Goal: Task Accomplishment & Management: Complete application form

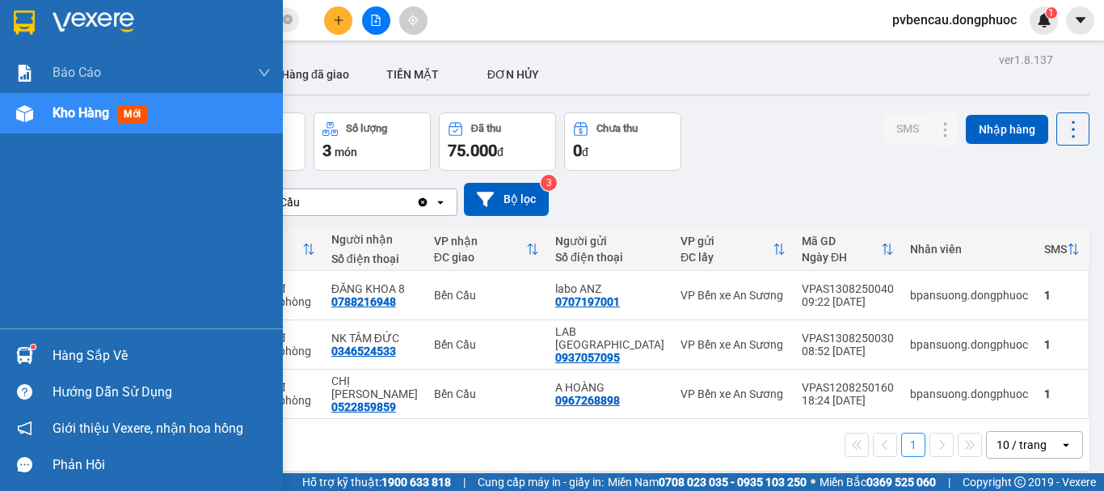
click at [24, 351] on img at bounding box center [24, 355] width 17 height 17
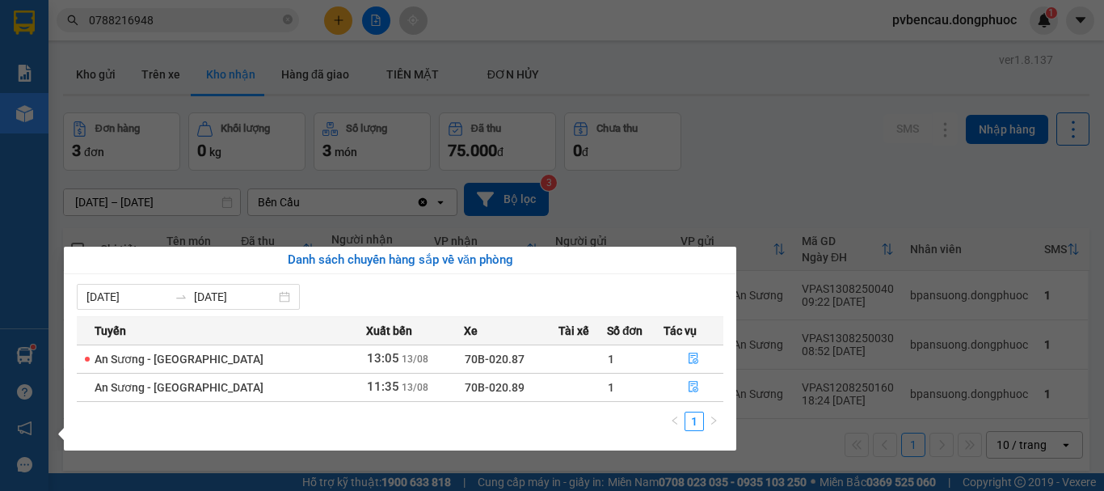
click at [795, 184] on section "Kết quả tìm kiếm ( 1418 ) Bộ lọc Mã ĐH Trạng thái Món hàng Tổng cước Chưa cước …" at bounding box center [552, 245] width 1104 height 491
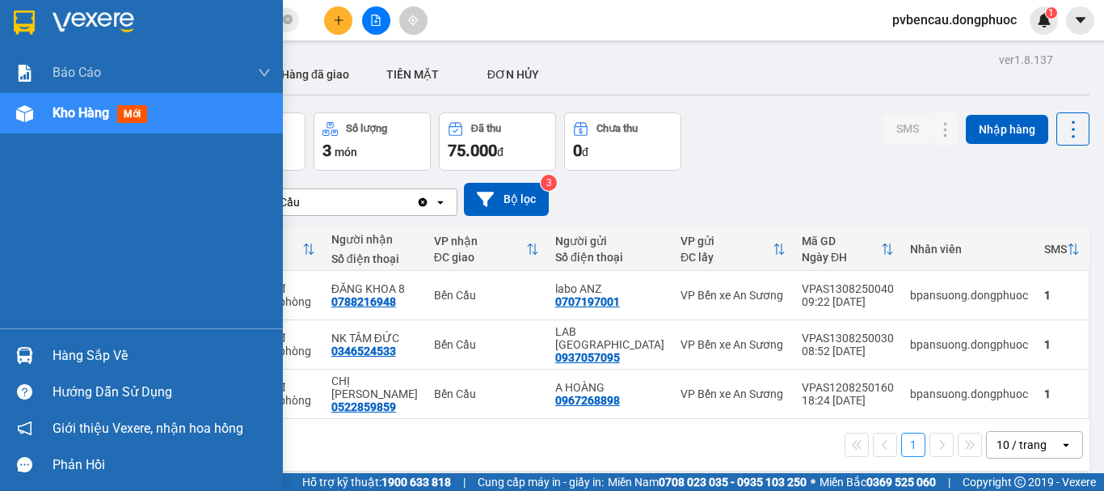
click at [25, 357] on img at bounding box center [24, 355] width 17 height 17
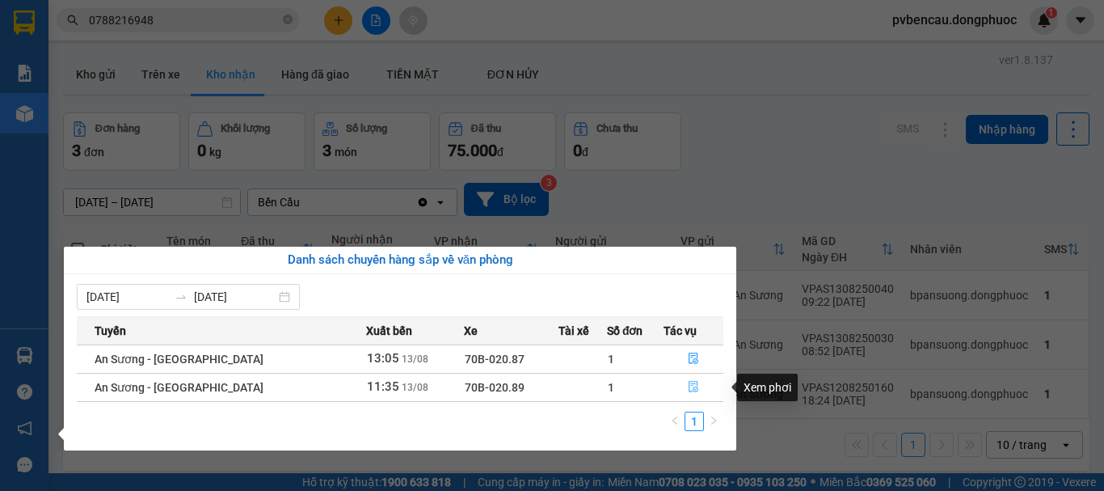
click at [689, 388] on icon "file-done" at bounding box center [694, 387] width 10 height 11
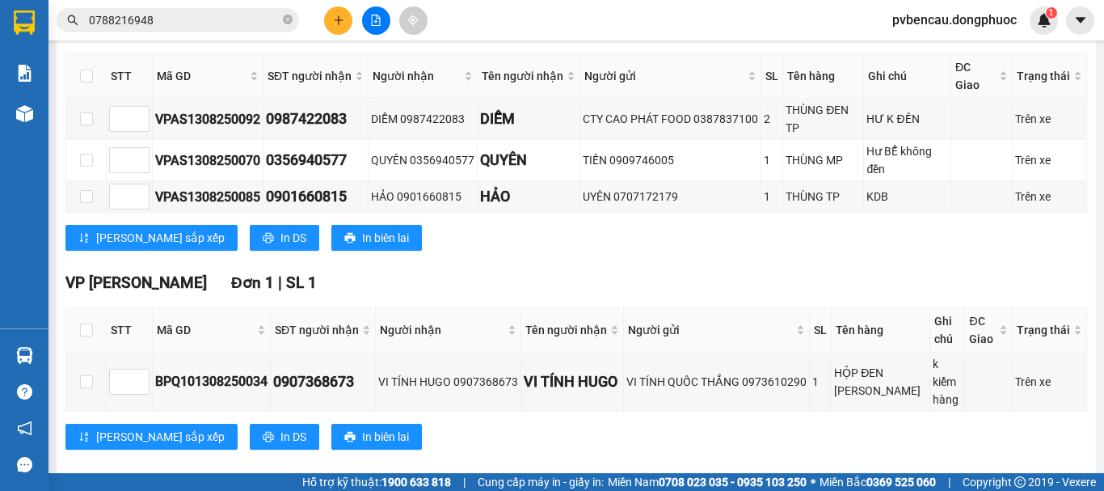
scroll to position [737, 0]
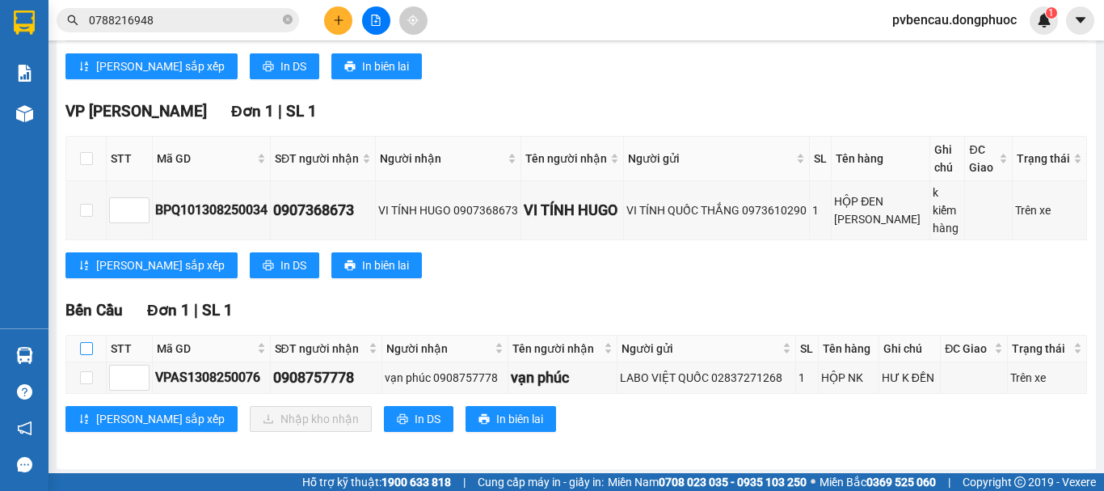
click at [88, 344] on input "checkbox" at bounding box center [86, 348] width 13 height 13
checkbox input "true"
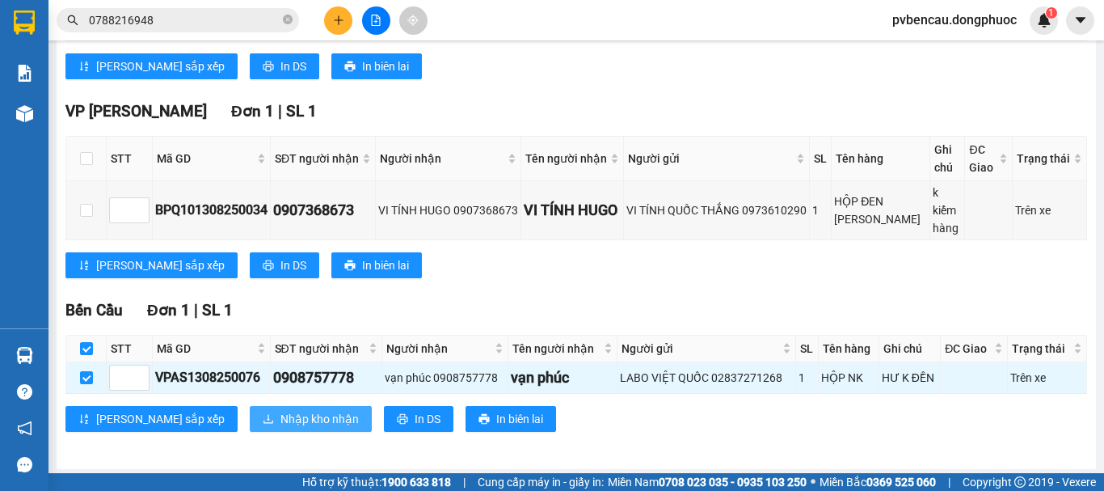
click at [250, 419] on button "Nhập kho nhận" at bounding box center [311, 419] width 122 height 26
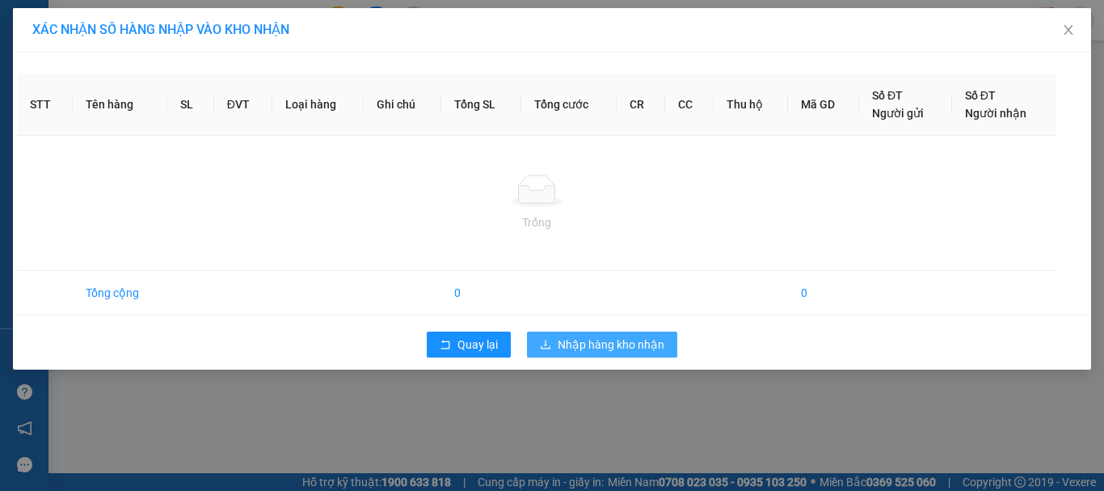
click at [582, 342] on span "Nhập hàng kho nhận" at bounding box center [611, 344] width 107 height 18
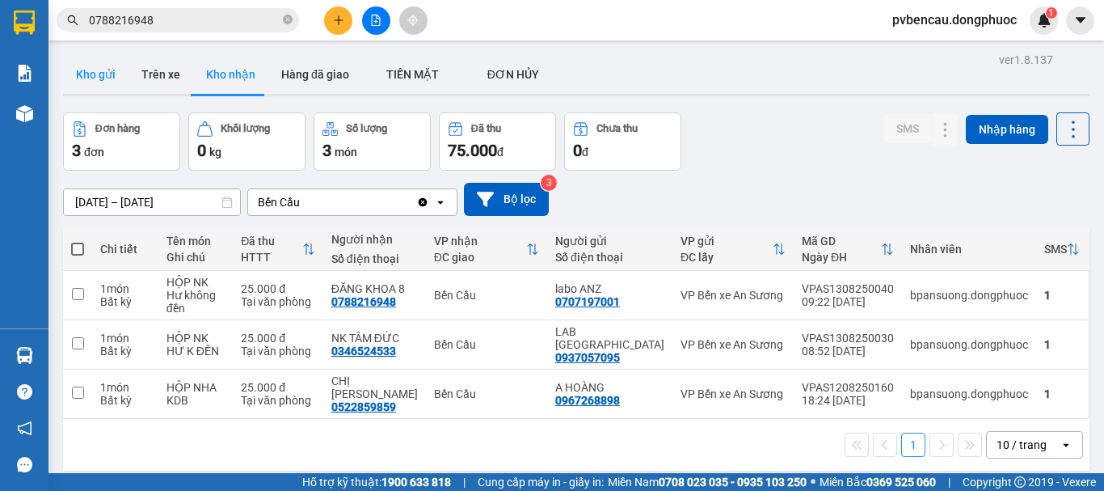
click at [110, 80] on button "Kho gửi" at bounding box center [95, 74] width 65 height 39
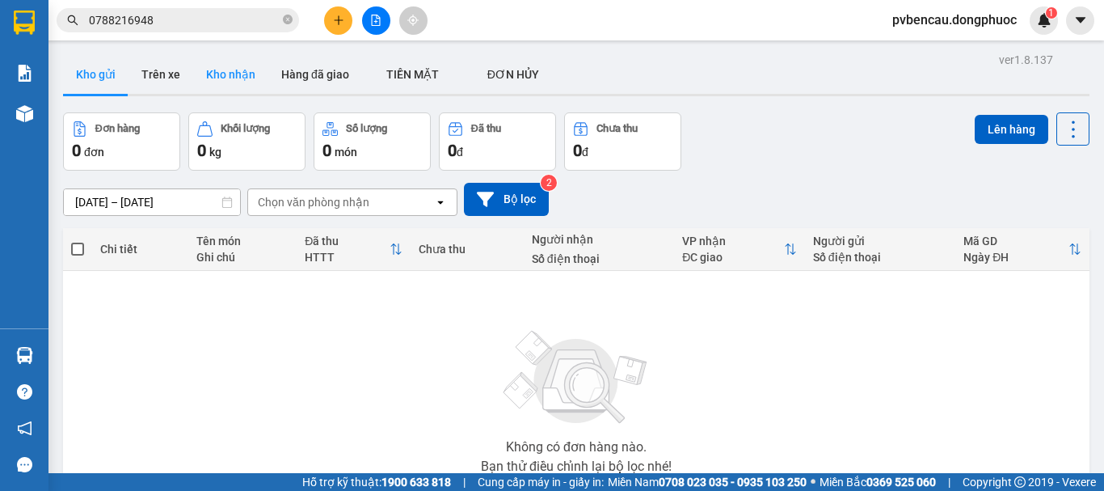
drag, startPoint x: 207, startPoint y: 75, endPoint x: 240, endPoint y: 85, distance: 34.5
click at [207, 77] on button "Kho nhận" at bounding box center [230, 74] width 75 height 39
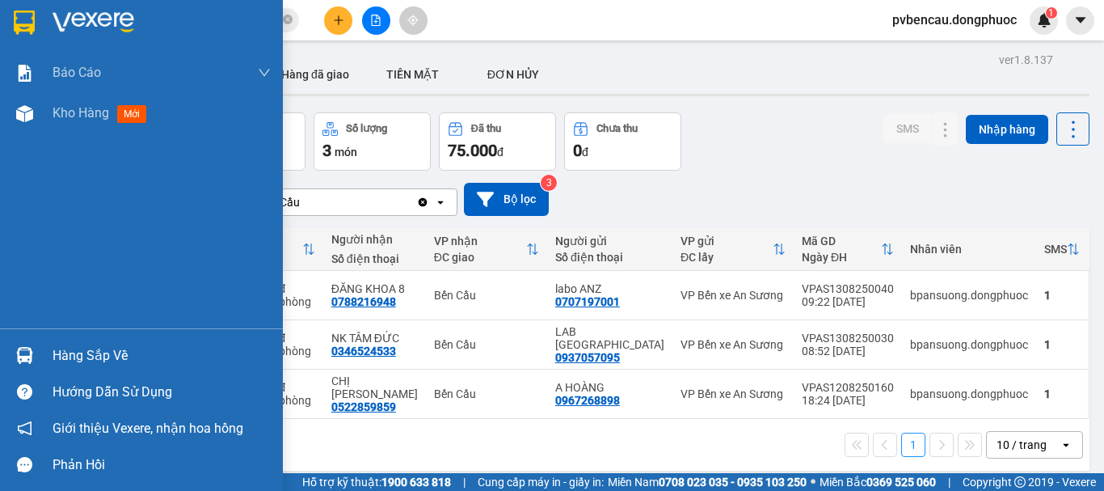
click at [41, 352] on div "Hàng sắp về" at bounding box center [141, 355] width 283 height 36
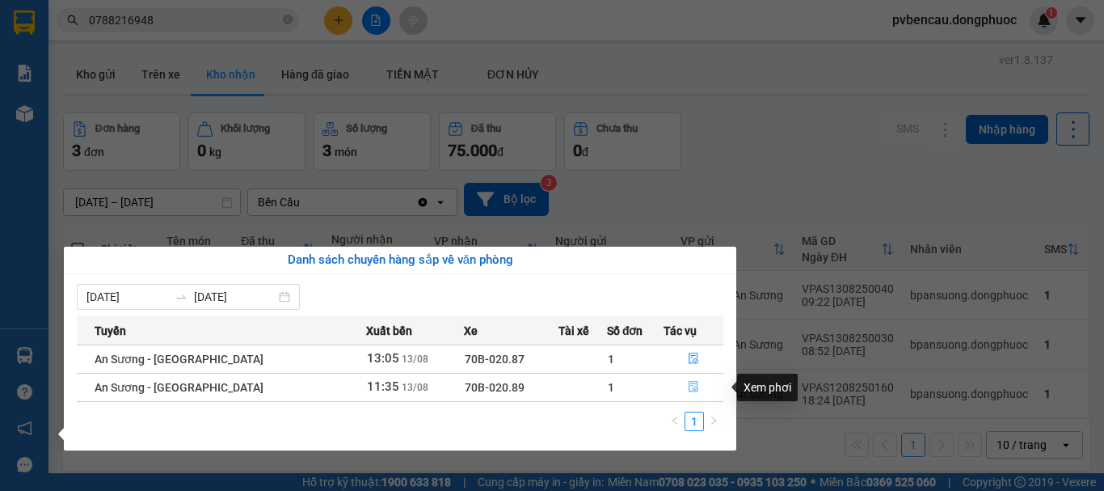
click at [697, 386] on button "button" at bounding box center [693, 387] width 58 height 26
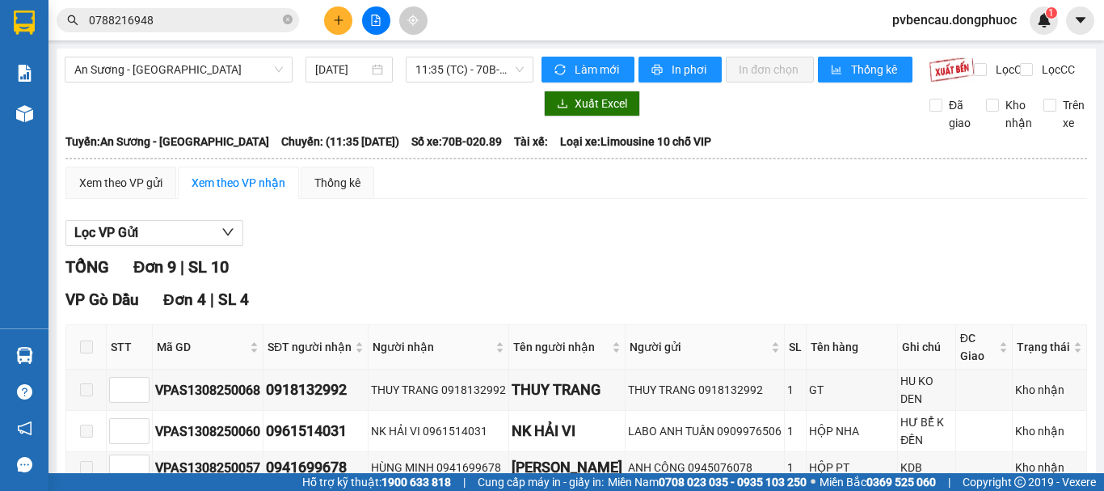
click at [329, 21] on button at bounding box center [338, 20] width 28 height 28
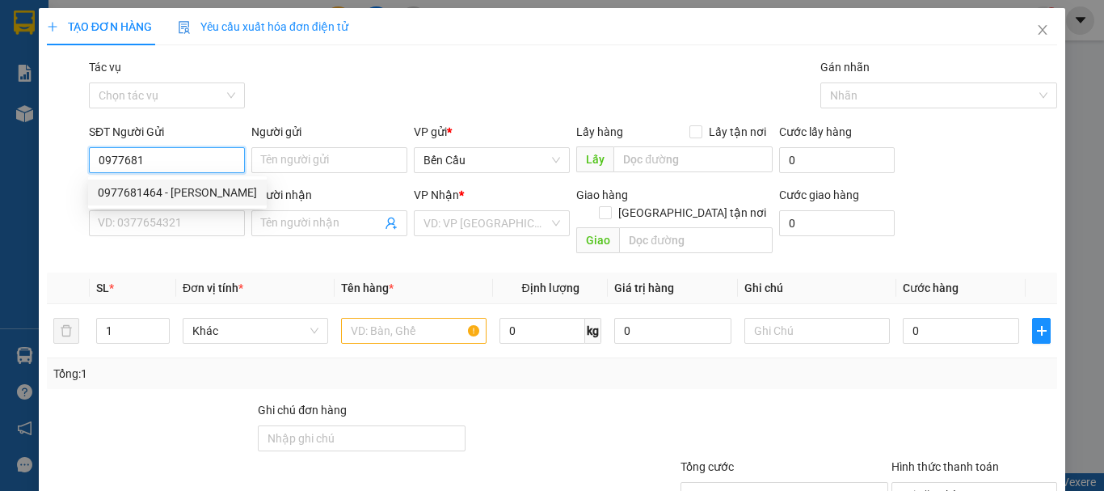
click at [181, 198] on div "0977681464 - [PERSON_NAME]" at bounding box center [177, 192] width 159 height 18
type input "0977681464"
type input "CHÚ SƠN"
type input "0843789718"
type input "CÔ VÂN"
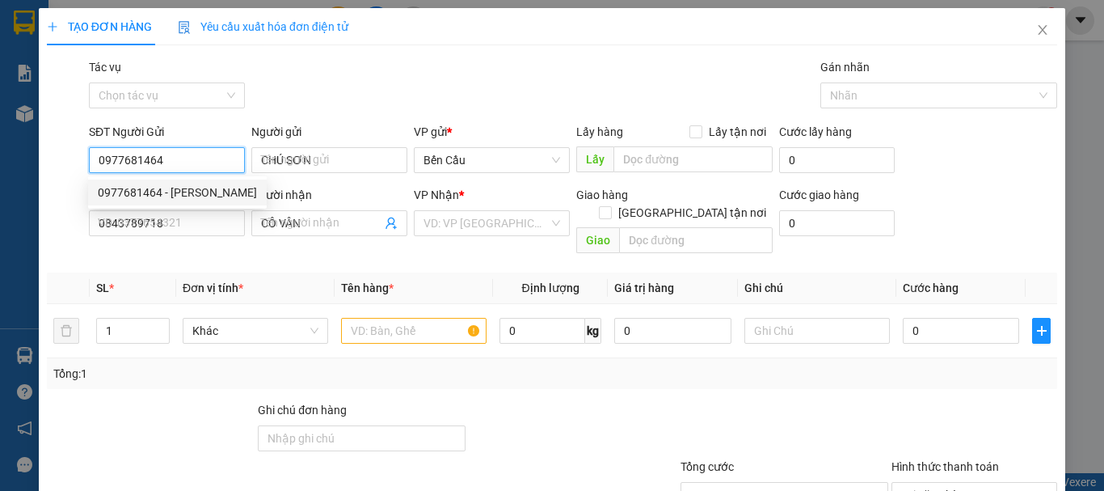
type input "50.000"
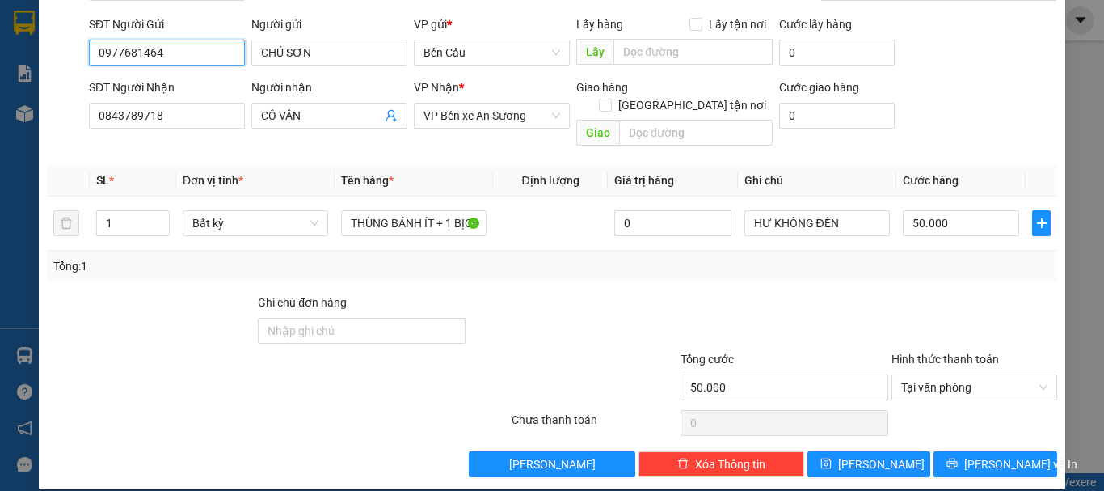
scroll to position [108, 0]
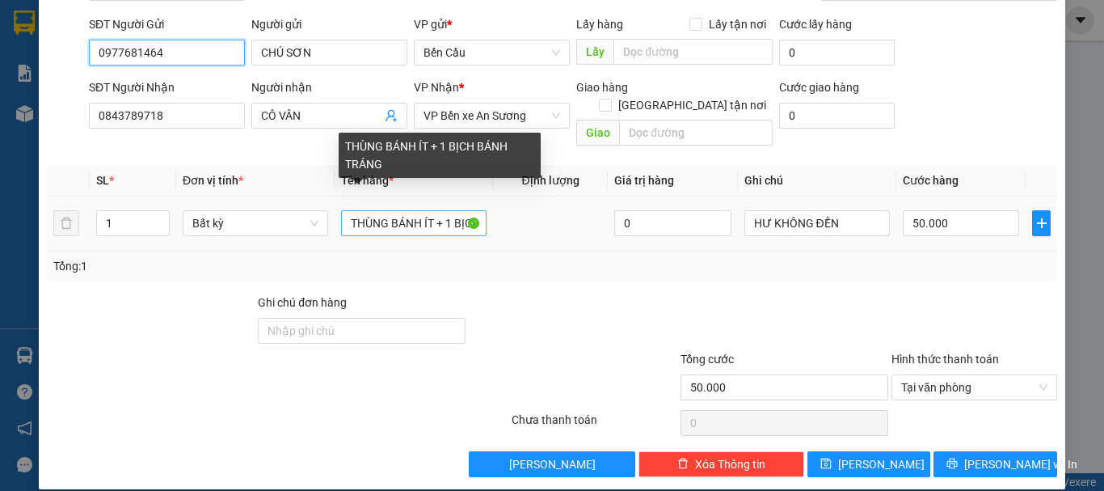
type input "0977681464"
click at [453, 210] on input "THÙNG BÁNH ÍT + 1 BỊCH BÁNH TRÁNG" at bounding box center [413, 223] width 145 height 26
click at [456, 216] on input "THÙNG BÁNH ÍT + 1 BỊCH BÁNH TRÁNG" at bounding box center [413, 223] width 145 height 26
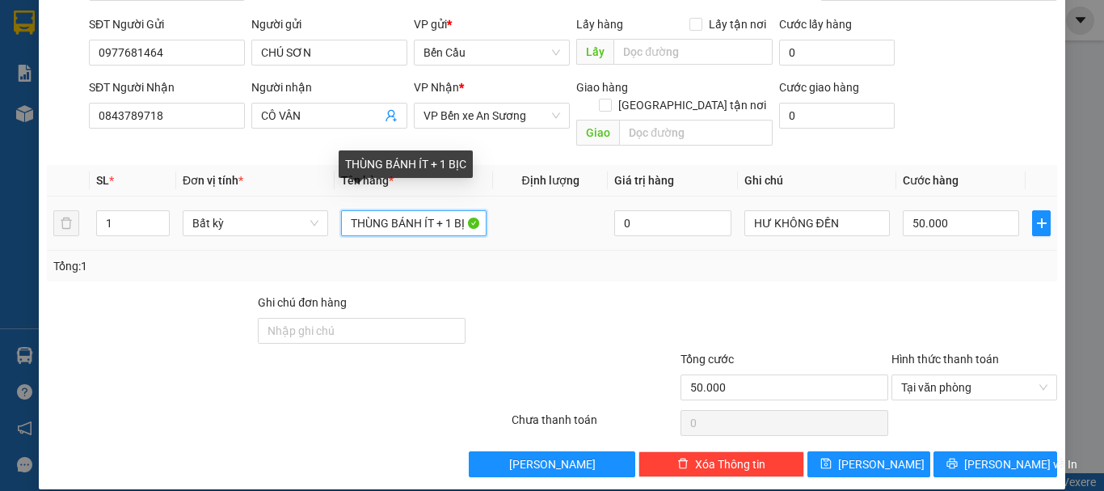
scroll to position [0, 0]
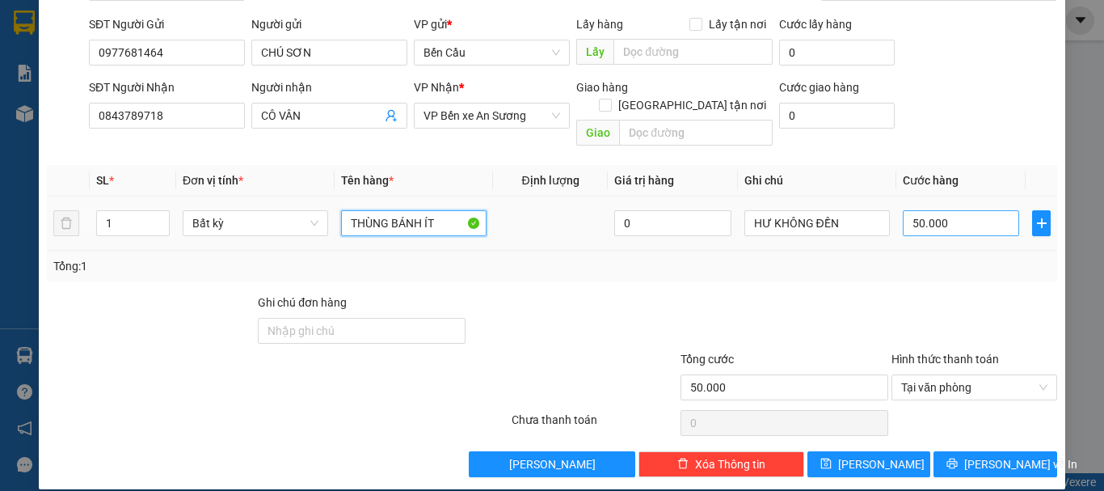
type input "THÙNG BÁNH ÍT"
click at [948, 210] on input "50.000" at bounding box center [961, 223] width 116 height 26
type input "4"
type input "40"
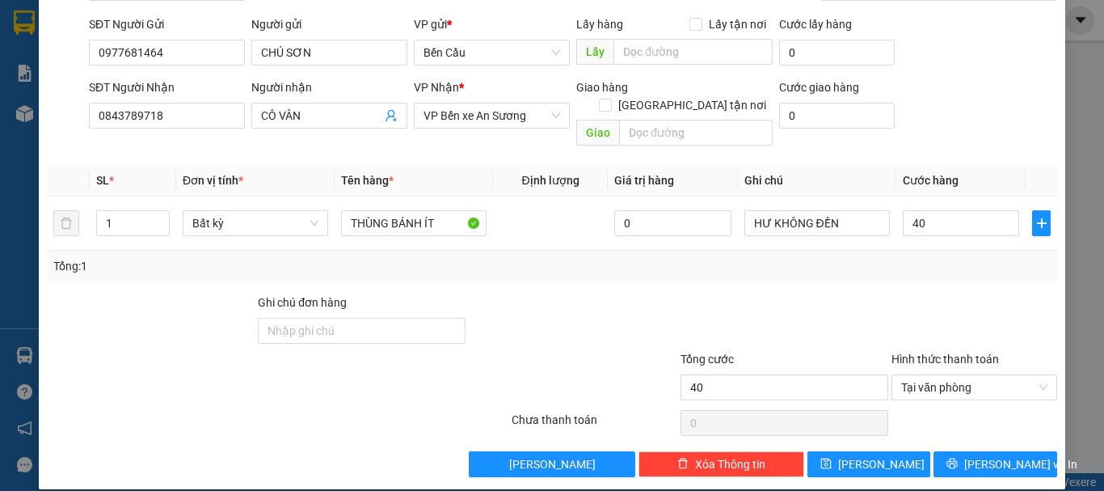
type input "40.000"
click at [926, 297] on div at bounding box center [974, 321] width 169 height 57
click at [980, 459] on div "TẠO ĐƠN HÀNG Yêu cầu xuất hóa đơn điện tử Transit Pickup Surcharge Ids Transit …" at bounding box center [552, 195] width 1027 height 588
click at [979, 455] on span "[PERSON_NAME] và In" at bounding box center [1020, 464] width 113 height 18
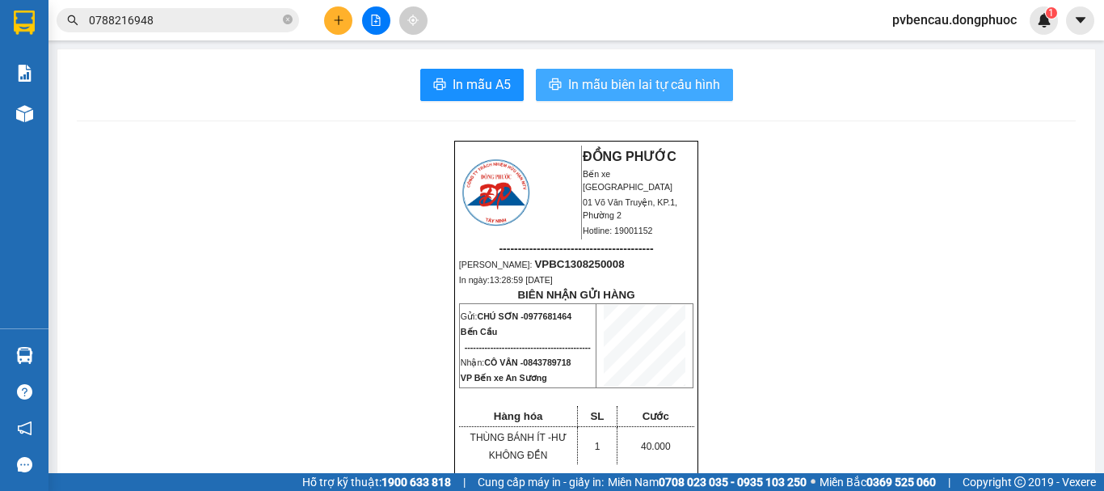
click at [596, 82] on span "In mẫu biên lai tự cấu hình" at bounding box center [644, 84] width 152 height 20
click at [348, 24] on button at bounding box center [338, 20] width 28 height 28
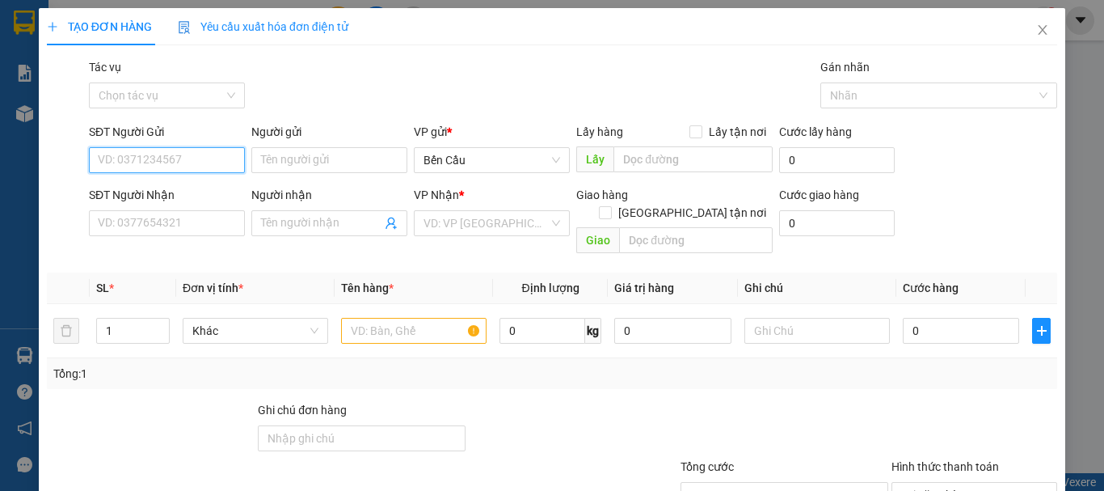
click at [209, 171] on input "SĐT Người Gửi" at bounding box center [167, 160] width 156 height 26
click at [212, 185] on div "0788216948 - ĐĂNG KHOA 8" at bounding box center [171, 192] width 146 height 18
type input "0788216948"
type input "ĐĂNG KHOA 8"
type input "0902347039"
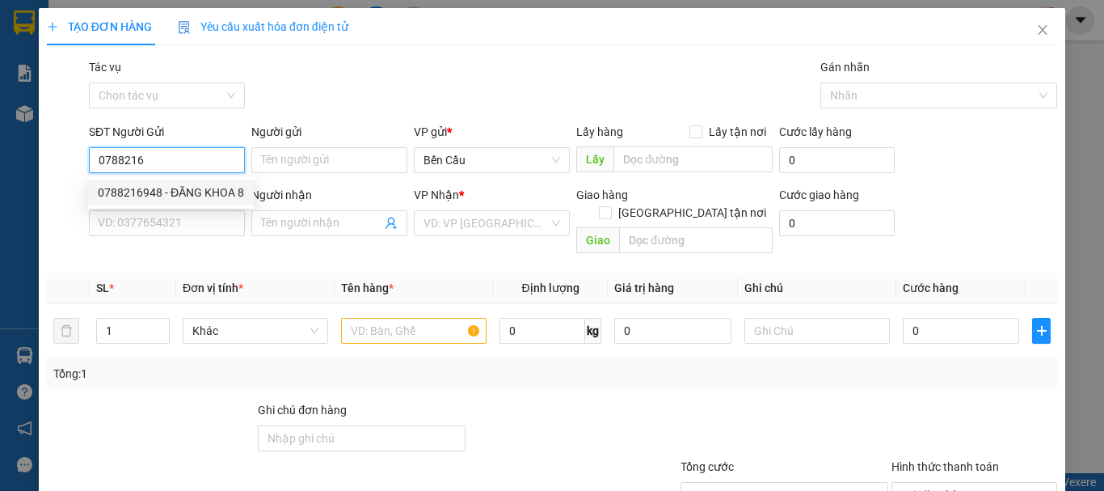
type input "LAB THIỆN"
type input "Kdb"
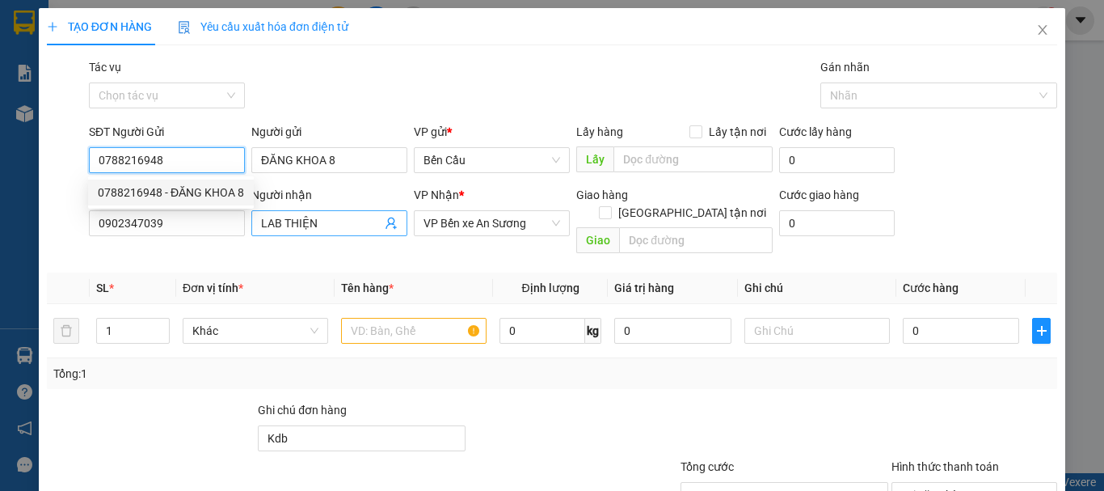
type input "30.000"
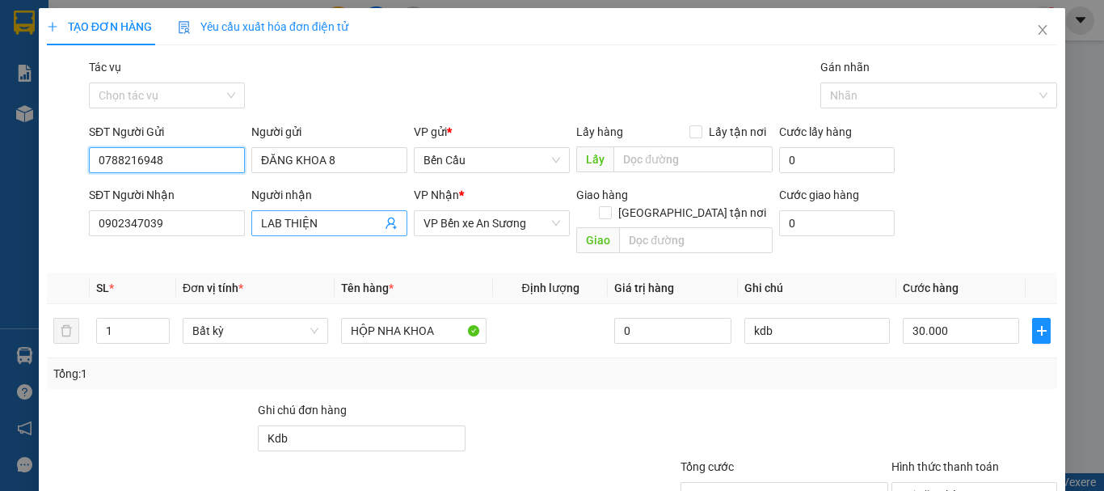
type input "0788216948"
click at [385, 223] on icon "user-add" at bounding box center [391, 223] width 13 height 13
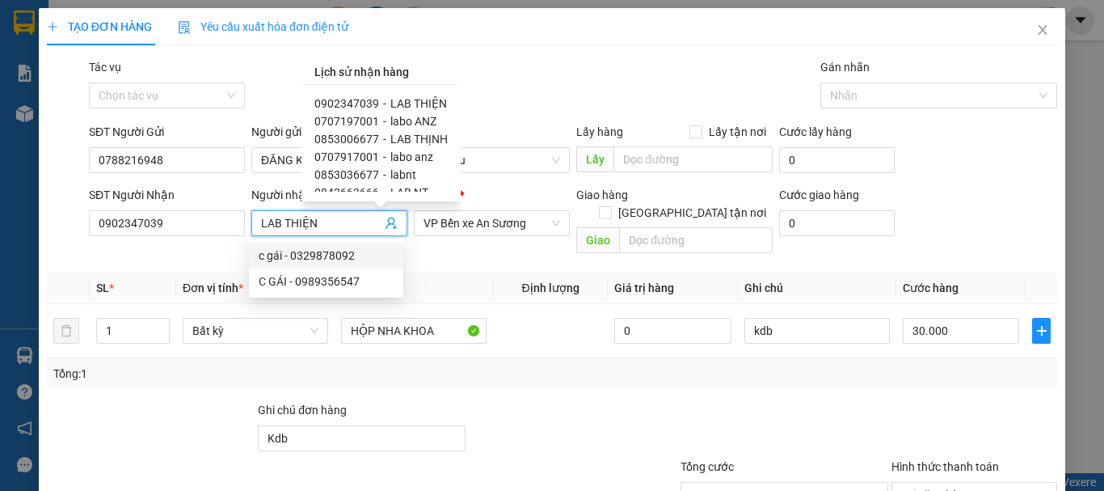
click at [410, 121] on span "labo ANZ" at bounding box center [413, 121] width 46 height 13
type input "0707197001"
type input "labo ANZ"
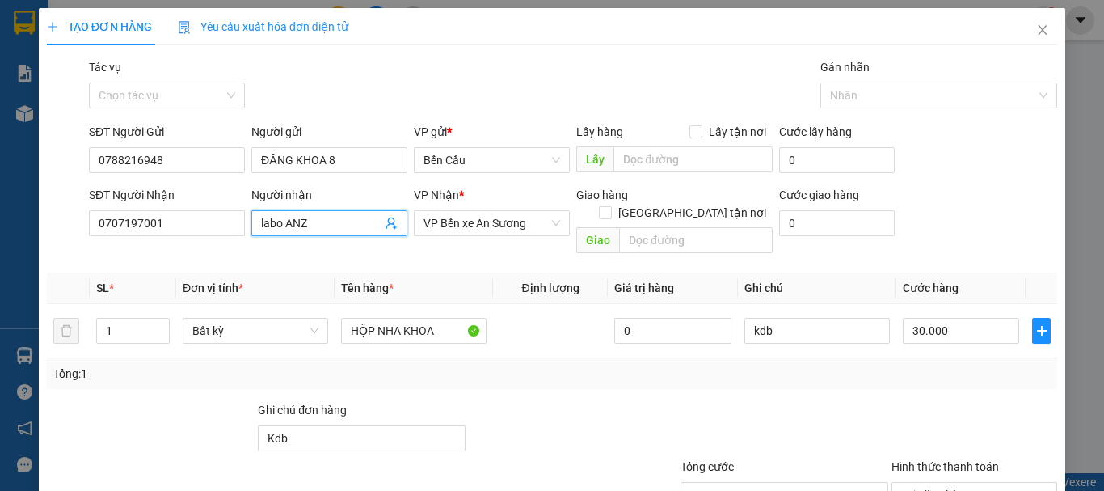
scroll to position [108, 0]
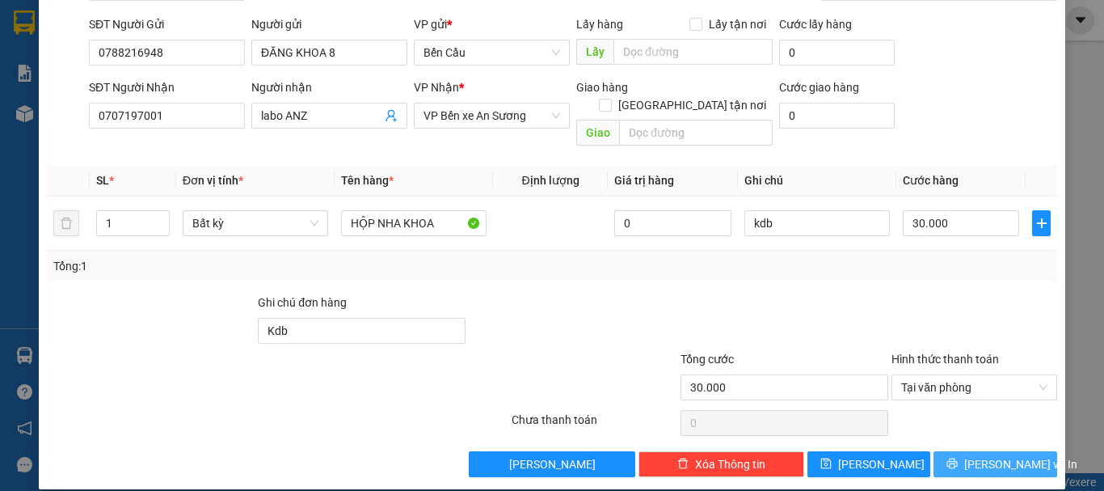
click at [1000, 455] on span "[PERSON_NAME] và In" at bounding box center [1020, 464] width 113 height 18
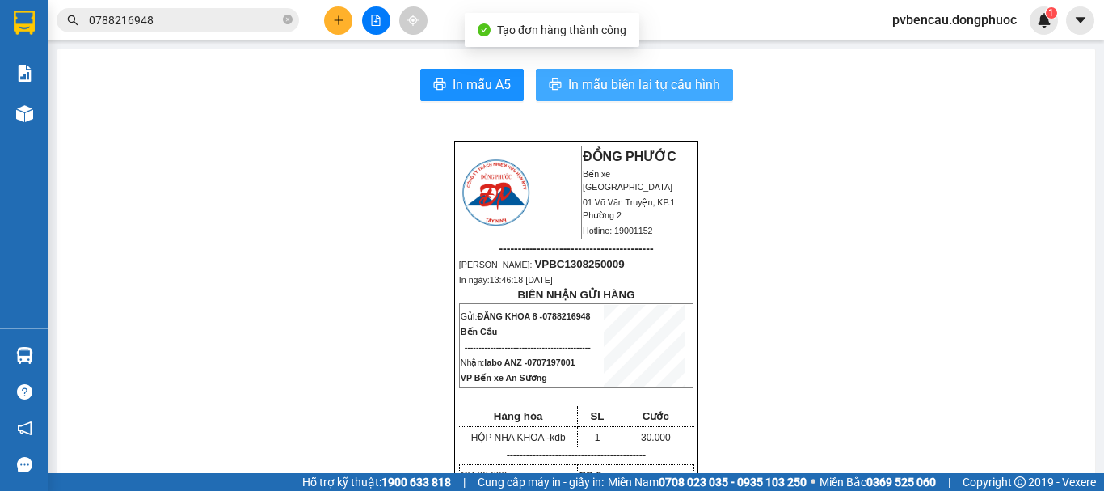
click at [633, 82] on span "In mẫu biên lai tự cấu hình" at bounding box center [644, 84] width 152 height 20
click at [700, 80] on span "In mẫu biên lai tự cấu hình" at bounding box center [644, 84] width 152 height 20
